Goal: Task Accomplishment & Management: Manage account settings

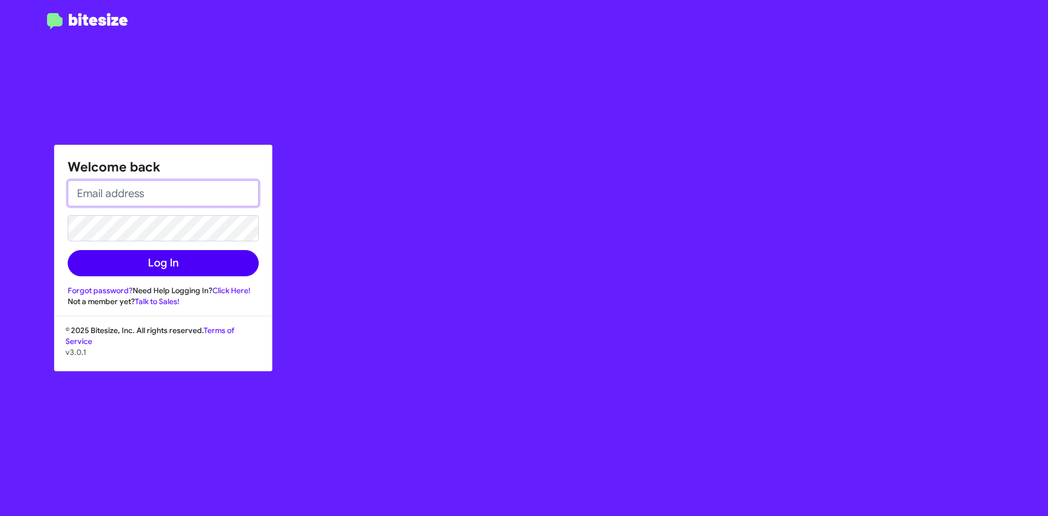
type input "[EMAIL_ADDRESS][DOMAIN_NAME]"
click at [206, 268] on button "Log In" at bounding box center [163, 263] width 191 height 26
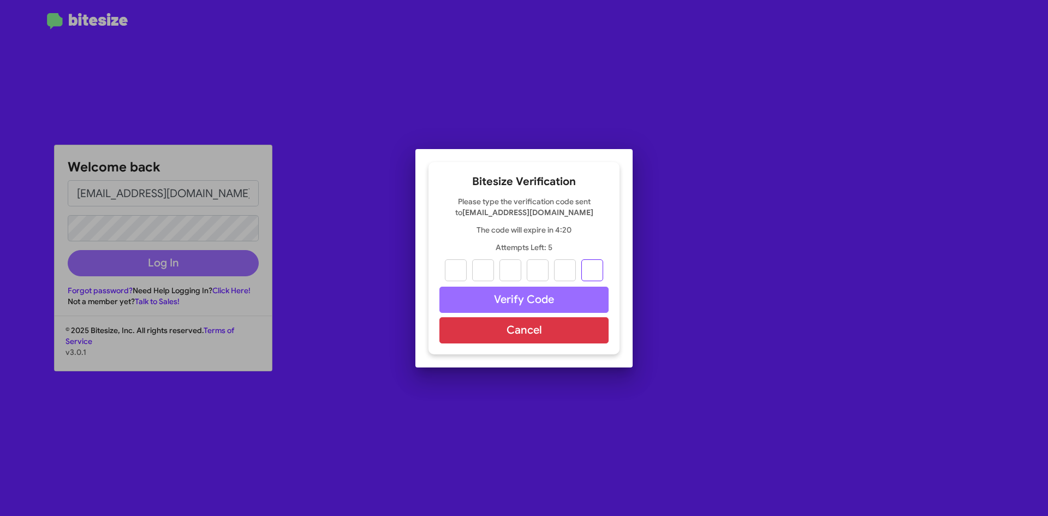
paste input "0"
type input "6"
type input "4"
type input "7"
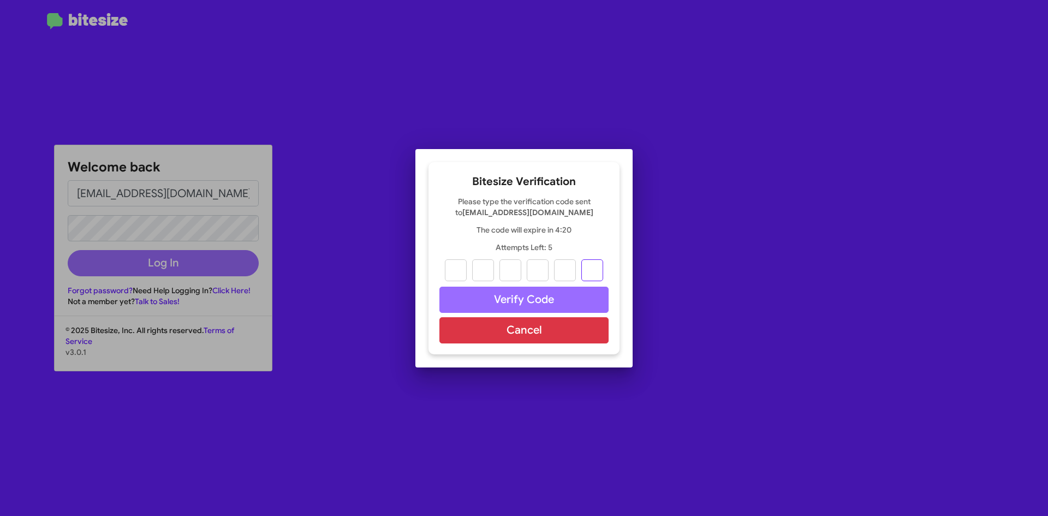
type input "0"
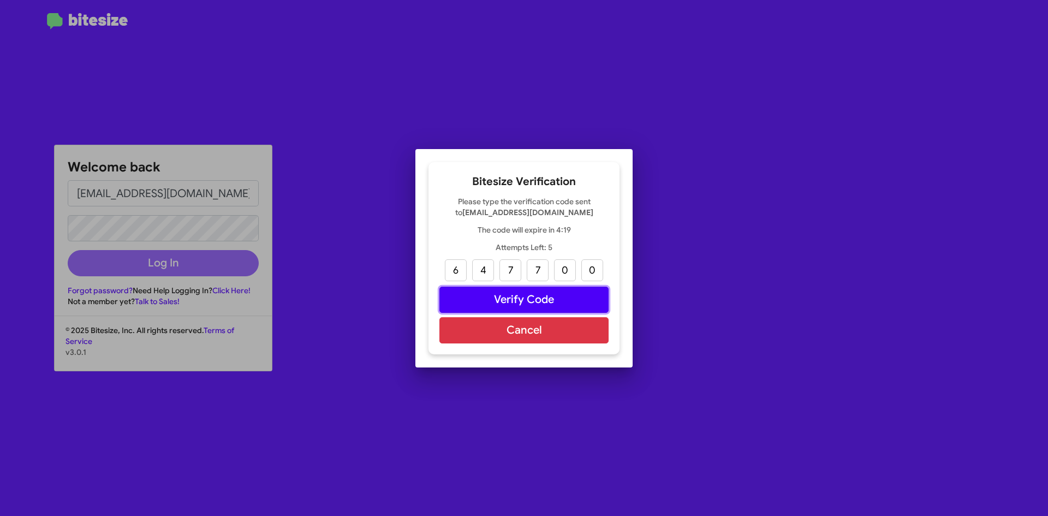
click at [574, 299] on button "Verify Code" at bounding box center [524, 300] width 169 height 26
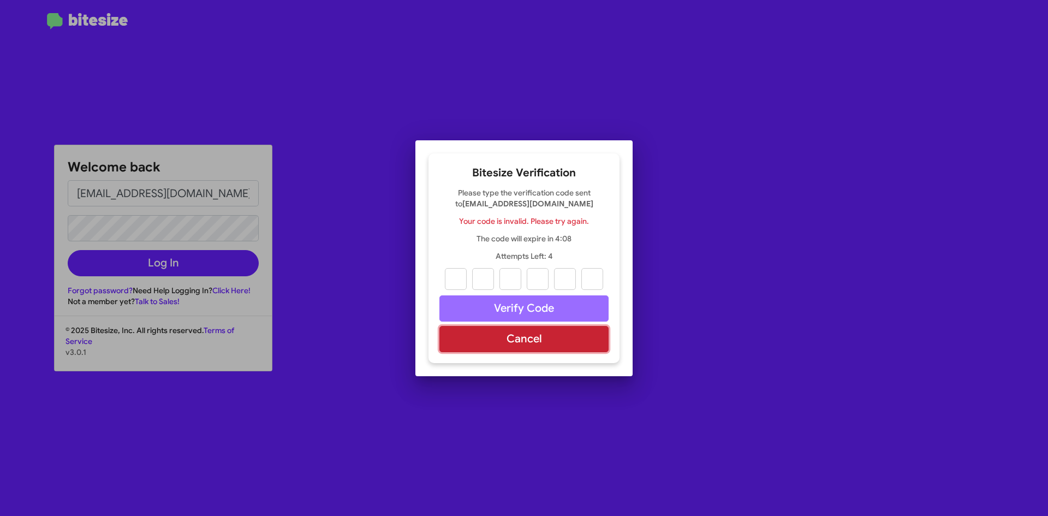
click at [521, 345] on button "Cancel" at bounding box center [524, 339] width 169 height 26
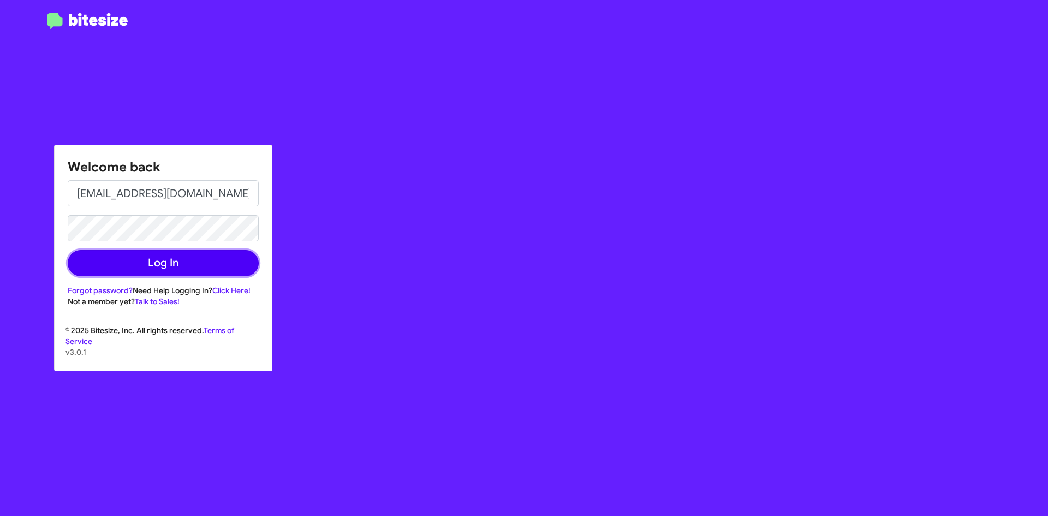
click at [240, 262] on button "Log In" at bounding box center [163, 263] width 191 height 26
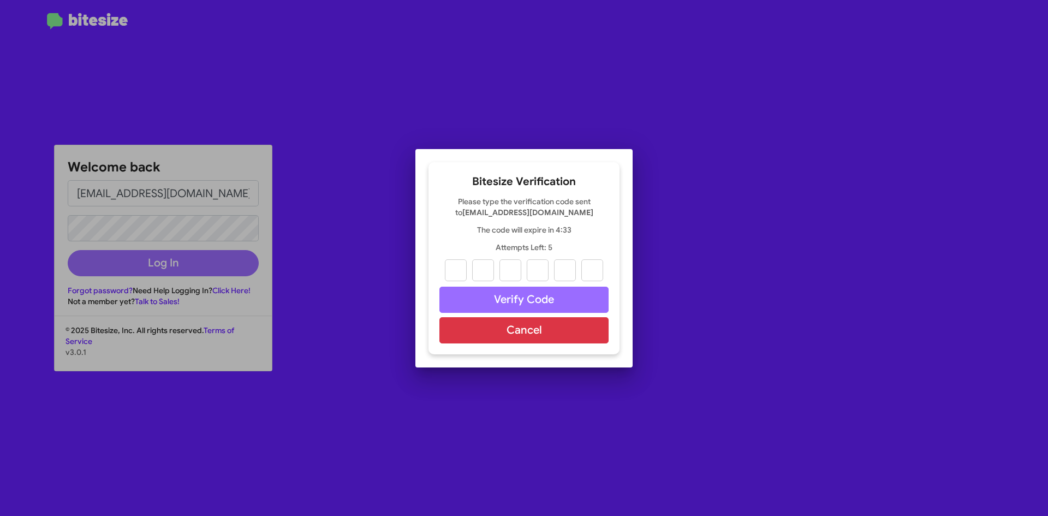
paste input "1"
type input "7"
type input "8"
type input "2"
type input "7"
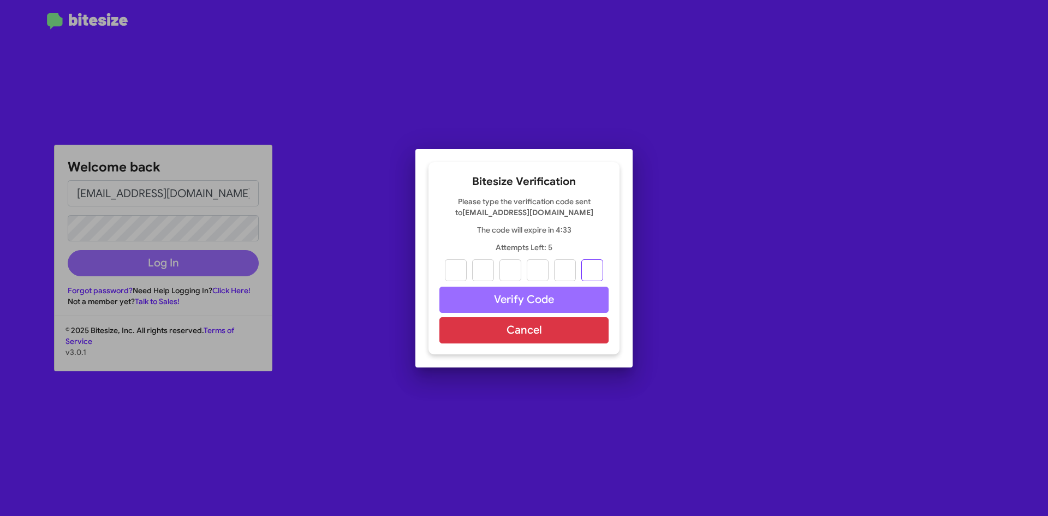
type input "2"
type input "1"
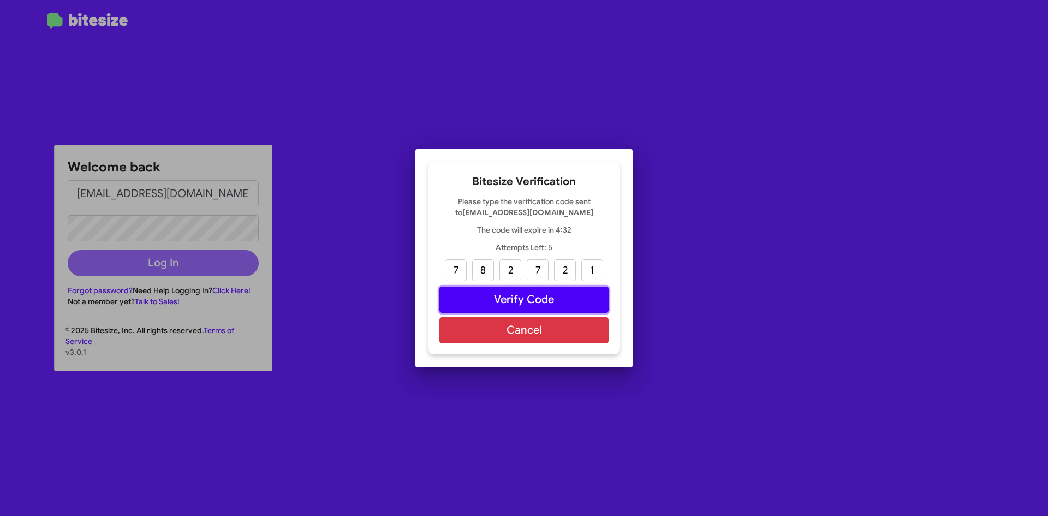
click at [554, 295] on button "Verify Code" at bounding box center [524, 300] width 169 height 26
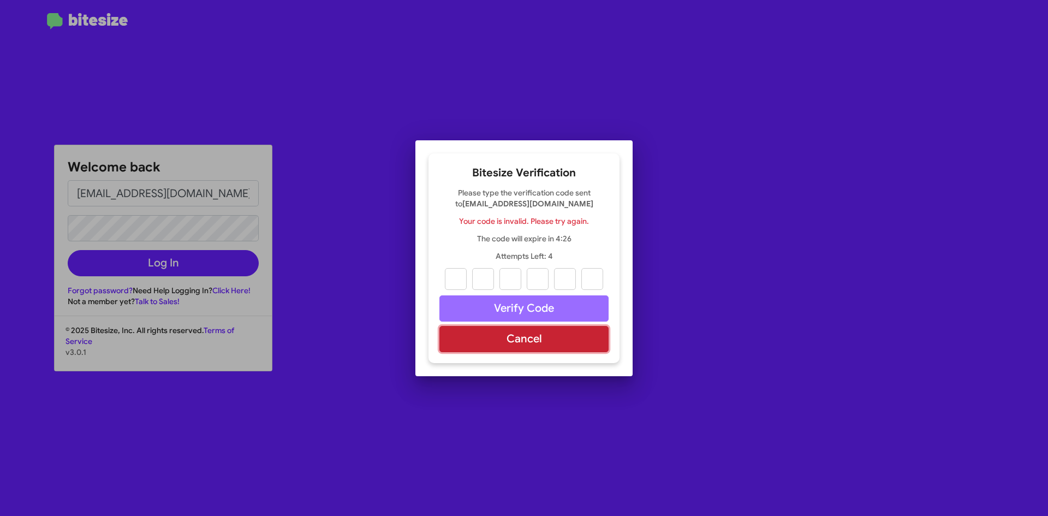
click at [541, 335] on button "Cancel" at bounding box center [524, 339] width 169 height 26
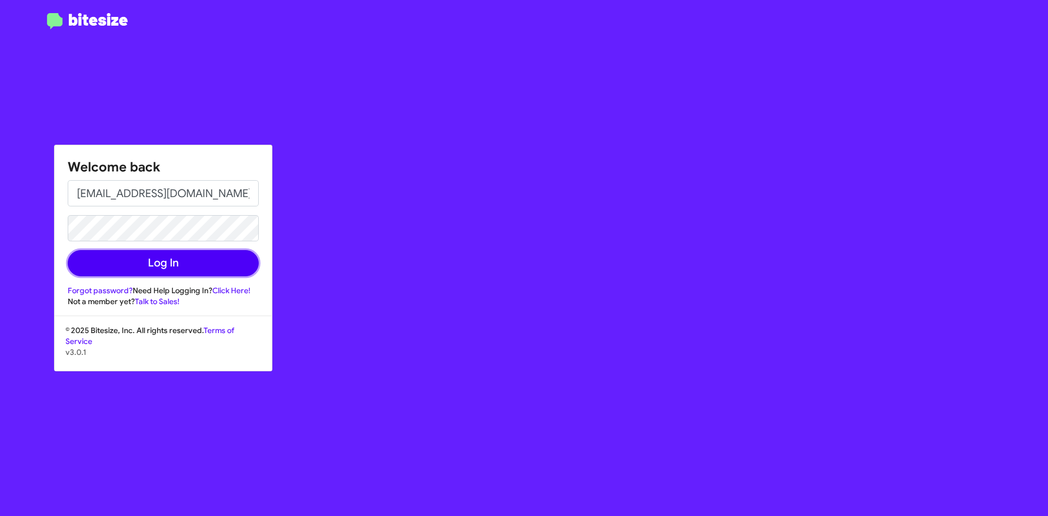
click at [168, 265] on button "Log In" at bounding box center [163, 263] width 191 height 26
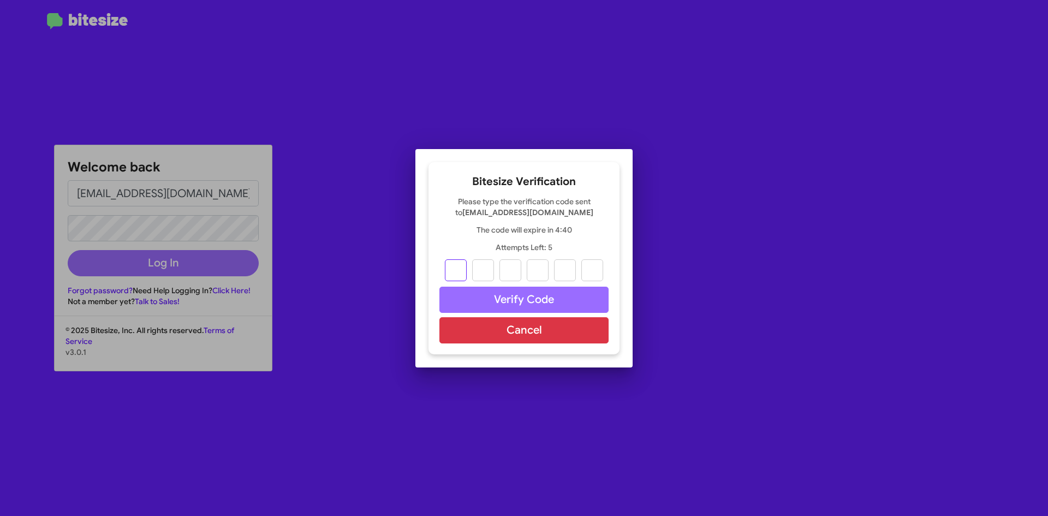
type input "6"
type input "4"
type input "7"
type input "0"
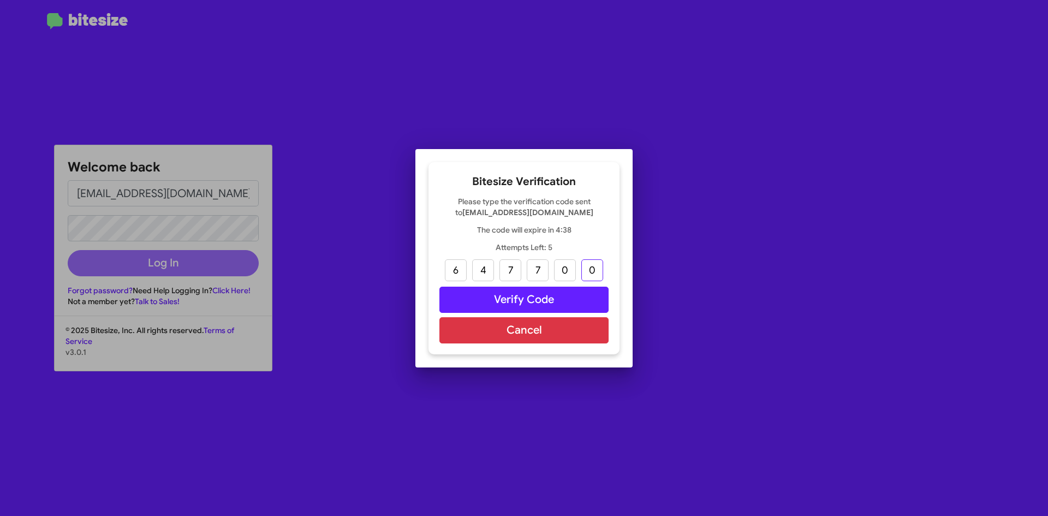
type input "0"
click at [595, 299] on button "Verify Code" at bounding box center [524, 300] width 169 height 26
